Goal: Information Seeking & Learning: Learn about a topic

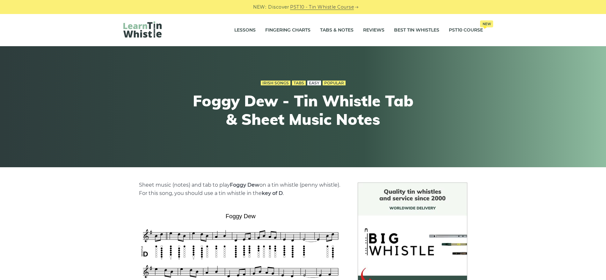
click at [314, 82] on link "Easy" at bounding box center [314, 83] width 14 height 5
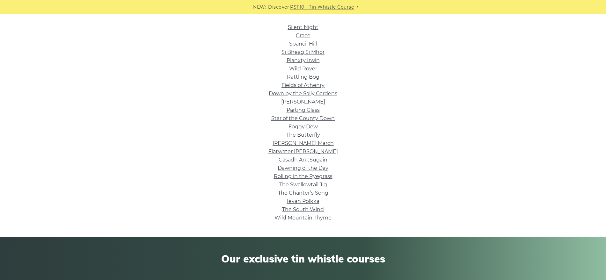
scroll to position [120, 0]
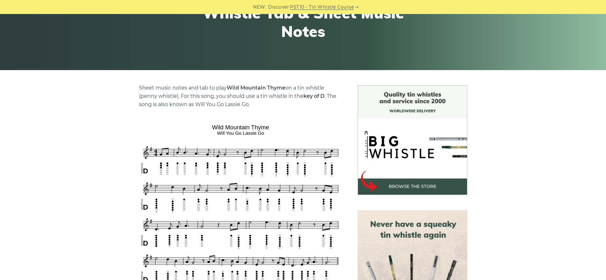
scroll to position [120, 0]
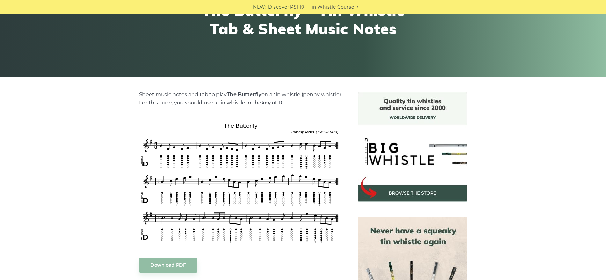
scroll to position [96, 0]
